Goal: Find specific page/section: Find specific page/section

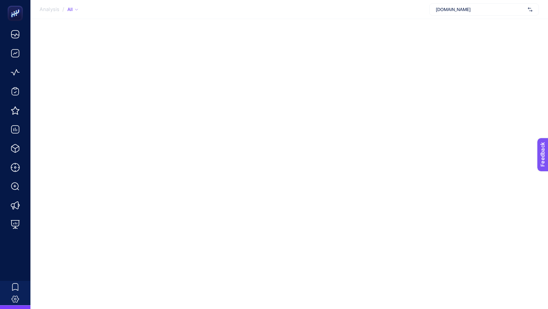
click at [459, 15] on div "[DOMAIN_NAME]" at bounding box center [484, 9] width 110 height 12
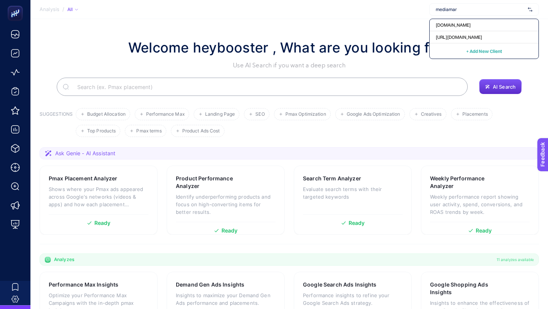
type input "mediamar"
click at [349, 23] on section "Welcome heybooster , What are you looking for? Use AI Search if you want a deep…" at bounding box center [288, 263] width 517 height 488
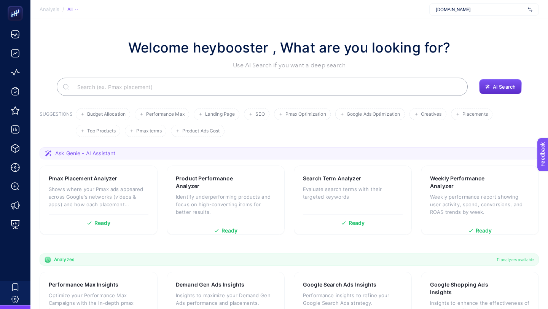
click at [448, 5] on div "[DOMAIN_NAME]" at bounding box center [484, 9] width 110 height 12
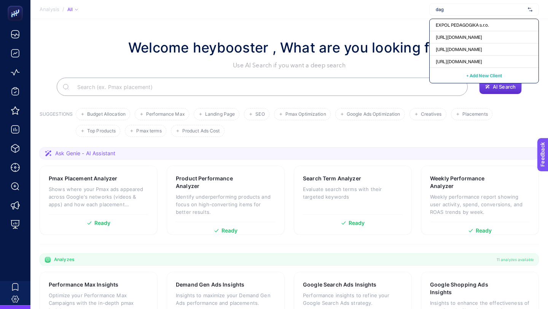
type input "dagi"
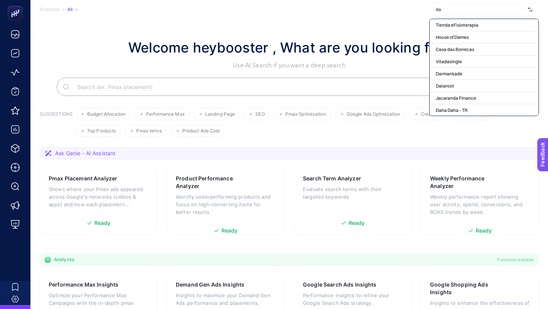
type input "d"
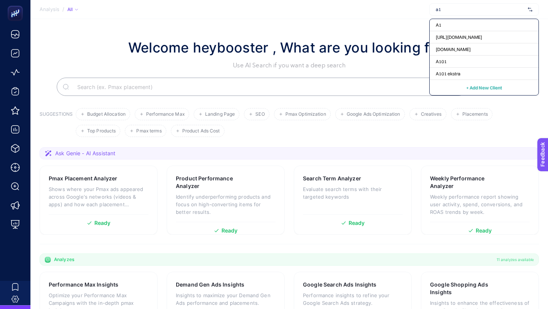
type input "a"
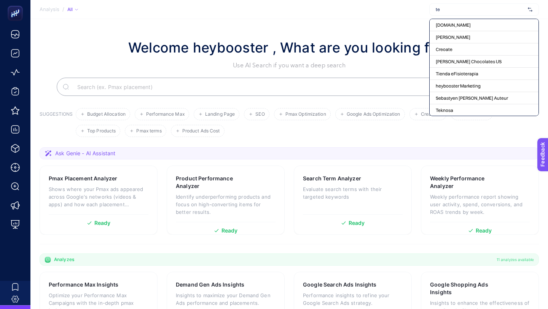
type input "teb"
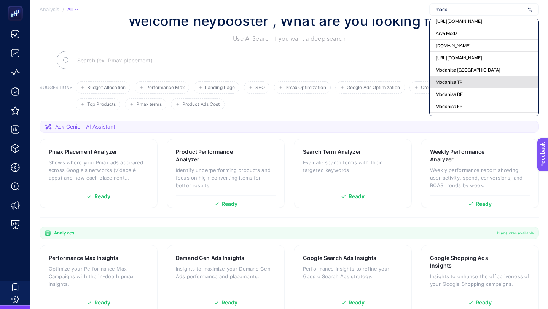
scroll to position [174, 0]
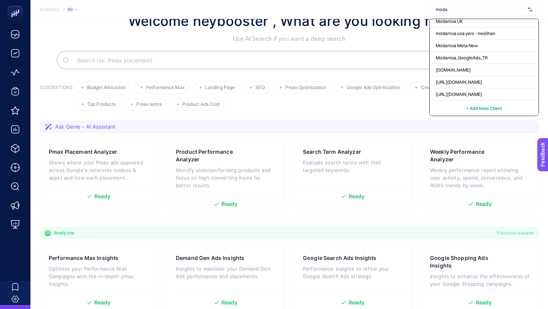
type input "moda"
click at [306, 119] on section "Welcome heybooster , What are you looking for? Use AI Search if you want a deep…" at bounding box center [288, 236] width 517 height 488
